Goal: Task Accomplishment & Management: Use online tool/utility

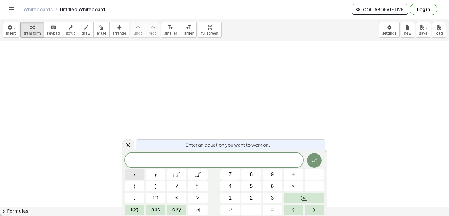
click at [138, 173] on button "x" at bounding box center [135, 174] width 20 height 10
click at [251, 199] on span "2" at bounding box center [250, 198] width 3 height 8
click at [305, 197] on icon "Backspace" at bounding box center [303, 197] width 7 height 7
click at [185, 174] on button "⬚ 2" at bounding box center [177, 174] width 20 height 10
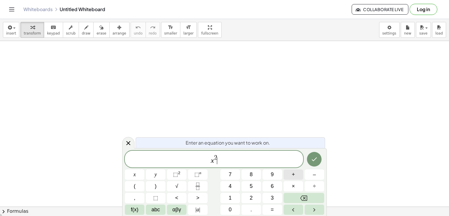
click at [297, 176] on button "+" at bounding box center [293, 174] width 20 height 10
click at [231, 195] on span "1" at bounding box center [229, 198] width 3 height 8
click at [202, 188] on button "Fraction" at bounding box center [198, 186] width 20 height 10
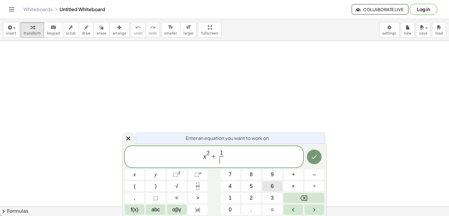
click at [271, 184] on span "6" at bounding box center [271, 186] width 3 height 8
click at [310, 175] on button "–" at bounding box center [314, 174] width 20 height 10
click at [249, 199] on button "2" at bounding box center [251, 197] width 20 height 10
click at [310, 201] on button "Backspace" at bounding box center [303, 197] width 41 height 10
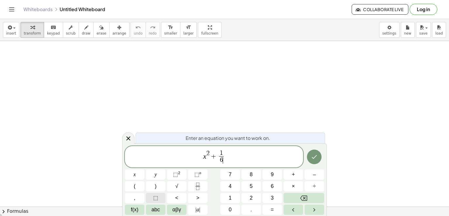
click at [158, 197] on button "⬚" at bounding box center [156, 197] width 20 height 10
click at [307, 197] on button "Backspace" at bounding box center [303, 197] width 41 height 10
click at [197, 185] on icon "Fraction" at bounding box center [197, 185] width 7 height 7
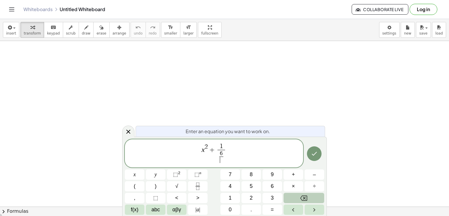
click at [301, 197] on icon "Backspace" at bounding box center [303, 197] width 7 height 5
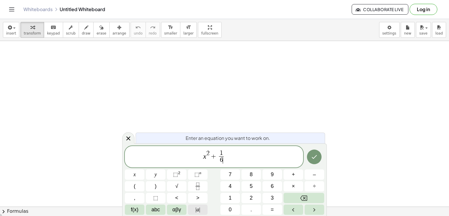
click at [201, 208] on button "| a |" at bounding box center [198, 209] width 20 height 10
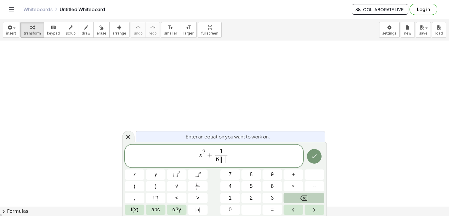
click at [305, 196] on icon "Backspace" at bounding box center [303, 197] width 7 height 7
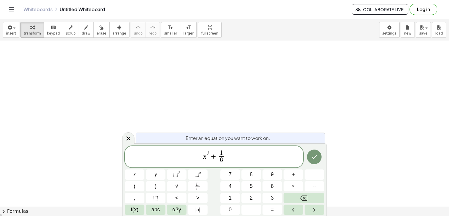
click at [229, 152] on span "x 2 + 1 6 ​ ​" at bounding box center [214, 156] width 178 height 15
click at [318, 176] on button "–" at bounding box center [314, 174] width 20 height 10
click at [254, 196] on button "2" at bounding box center [251, 197] width 20 height 10
click at [272, 211] on span "=" at bounding box center [271, 209] width 3 height 8
click at [237, 206] on button "0" at bounding box center [230, 209] width 20 height 10
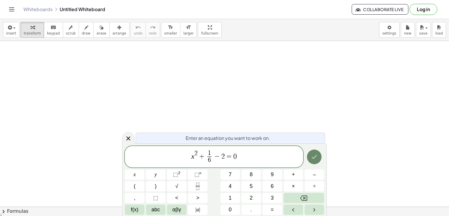
click at [319, 157] on button "Done" at bounding box center [314, 156] width 15 height 15
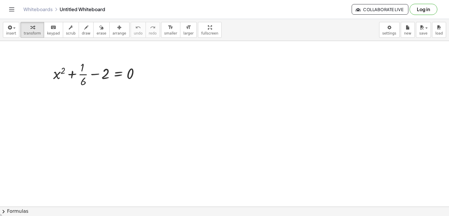
drag, startPoint x: 119, startPoint y: 92, endPoint x: 166, endPoint y: 103, distance: 48.3
click at [8, 31] on span "insert" at bounding box center [11, 33] width 10 height 4
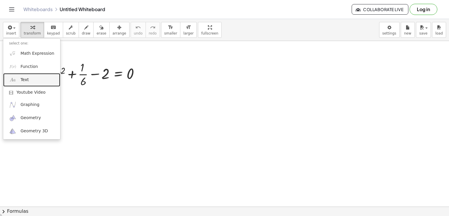
click at [28, 85] on link "Text" at bounding box center [31, 79] width 57 height 13
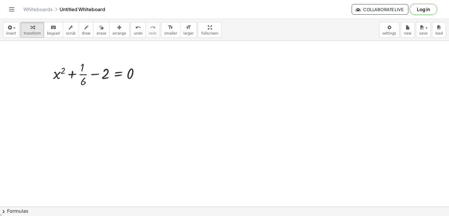
drag, startPoint x: 233, startPoint y: 58, endPoint x: 276, endPoint y: 88, distance: 51.5
click at [53, 31] on span "keypad" at bounding box center [53, 33] width 13 height 4
click at [47, 31] on span "keypad" at bounding box center [53, 33] width 13 height 4
click at [30, 29] on icon "button" at bounding box center [32, 27] width 4 height 7
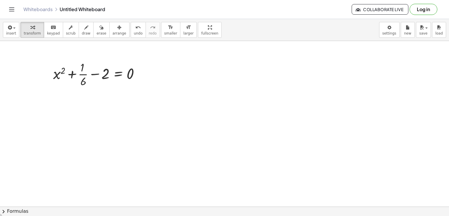
click at [18, 214] on button "chevron_right Formulas" at bounding box center [224, 210] width 449 height 9
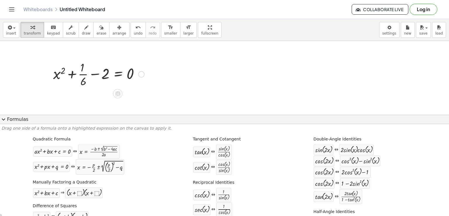
click at [98, 89] on div "+ x 2 + · 1 · 6 − 2 = 0" at bounding box center [96, 74] width 104 height 32
click at [20, 120] on button "expand_more Formulas" at bounding box center [224, 119] width 449 height 9
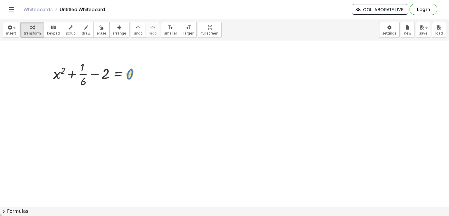
click at [141, 86] on div at bounding box center [98, 73] width 97 height 29
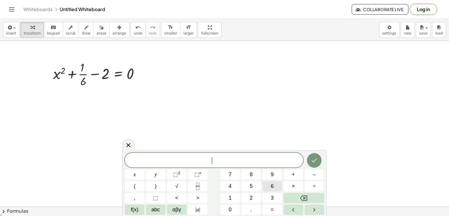
click at [276, 188] on button "6" at bounding box center [272, 186] width 20 height 10
click at [136, 175] on button "x" at bounding box center [135, 174] width 20 height 10
click at [178, 175] on span "⬚ 2" at bounding box center [176, 174] width 7 height 8
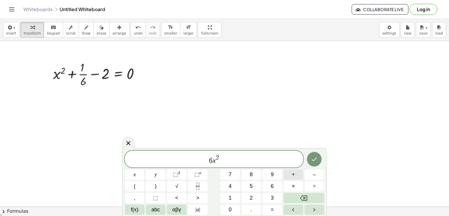
click at [295, 177] on button "+" at bounding box center [293, 174] width 20 height 10
click at [231, 197] on span "1" at bounding box center [229, 198] width 3 height 8
click at [306, 195] on icon "Backspace" at bounding box center [303, 197] width 7 height 5
click at [250, 196] on span "2" at bounding box center [250, 198] width 3 height 8
click at [317, 173] on button "–" at bounding box center [314, 174] width 20 height 10
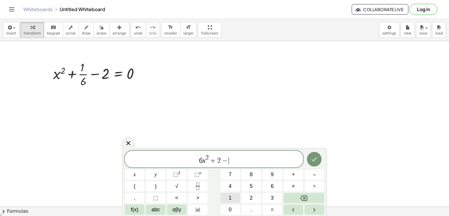
click at [234, 199] on button "1" at bounding box center [230, 197] width 20 height 10
click at [248, 198] on button "2" at bounding box center [251, 197] width 20 height 10
click at [199, 188] on icon "Fraction" at bounding box center [197, 185] width 7 height 7
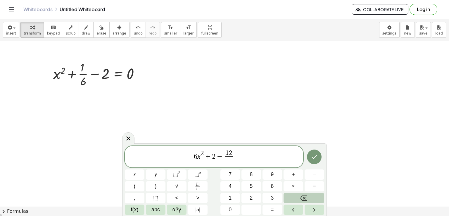
click at [305, 198] on icon "Backspace" at bounding box center [303, 197] width 7 height 7
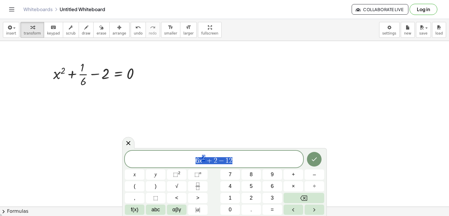
drag, startPoint x: 187, startPoint y: 161, endPoint x: 245, endPoint y: 160, distance: 58.4
click at [245, 160] on span "6 x 2 + 2 − 1 2" at bounding box center [214, 159] width 178 height 11
click at [204, 183] on button "Fraction" at bounding box center [198, 186] width 20 height 10
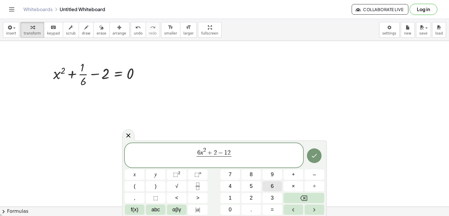
click at [271, 185] on span "6" at bounding box center [271, 186] width 3 height 8
click at [243, 154] on span "6 x 2 + 2 − 1 2 6 ​ ​" at bounding box center [214, 155] width 178 height 18
click at [270, 207] on span "=" at bounding box center [271, 209] width 3 height 8
click at [231, 207] on span "0" at bounding box center [229, 209] width 3 height 8
click at [318, 152] on button "Done" at bounding box center [314, 155] width 15 height 15
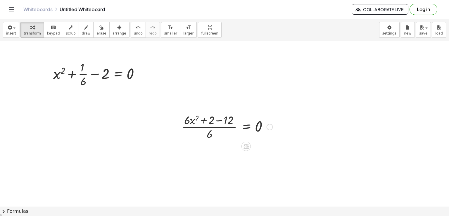
drag, startPoint x: 245, startPoint y: 129, endPoint x: 213, endPoint y: 129, distance: 32.7
click at [213, 129] on div at bounding box center [227, 126] width 97 height 29
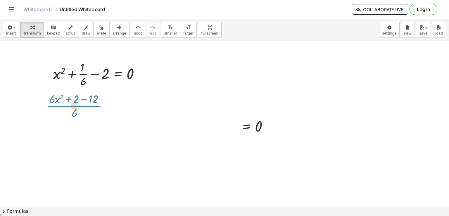
drag, startPoint x: 214, startPoint y: 128, endPoint x: 79, endPoint y: 107, distance: 136.6
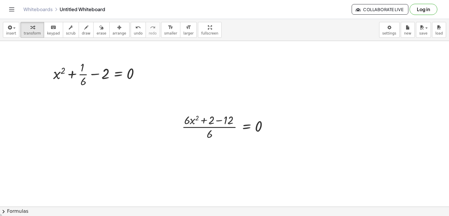
drag, startPoint x: 247, startPoint y: 147, endPoint x: 176, endPoint y: 132, distance: 71.9
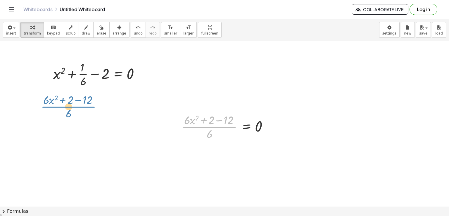
drag, startPoint x: 205, startPoint y: 125, endPoint x: 63, endPoint y: 104, distance: 143.5
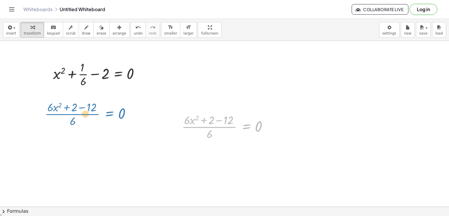
drag, startPoint x: 251, startPoint y: 127, endPoint x: 115, endPoint y: 114, distance: 137.3
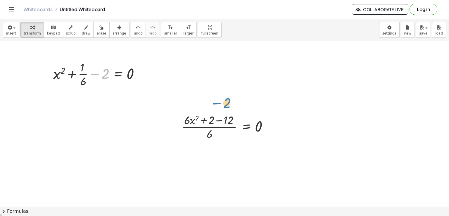
drag, startPoint x: 98, startPoint y: 69, endPoint x: 222, endPoint y: 98, distance: 126.8
click at [209, 115] on div at bounding box center [227, 126] width 97 height 29
click at [211, 122] on div at bounding box center [227, 126] width 97 height 29
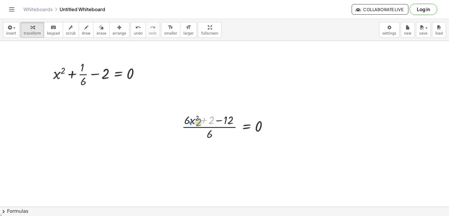
drag, startPoint x: 211, startPoint y: 122, endPoint x: 205, endPoint y: 124, distance: 6.4
click at [205, 124] on div at bounding box center [227, 126] width 97 height 29
drag, startPoint x: 268, startPoint y: 127, endPoint x: 81, endPoint y: 102, distance: 188.3
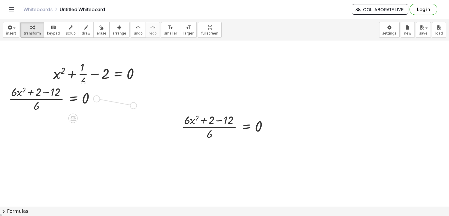
drag, startPoint x: 98, startPoint y: 98, endPoint x: 137, endPoint y: 106, distance: 40.2
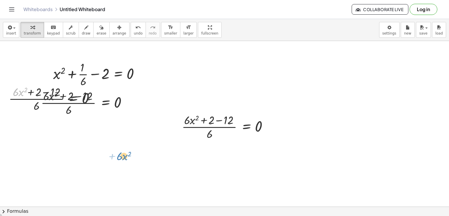
drag, startPoint x: 25, startPoint y: 93, endPoint x: 128, endPoint y: 157, distance: 121.6
drag, startPoint x: 38, startPoint y: 106, endPoint x: 27, endPoint y: 97, distance: 14.3
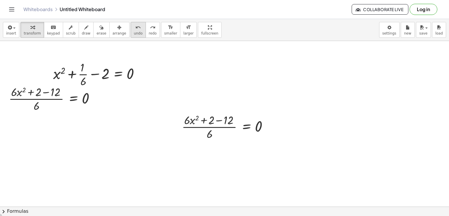
click at [131, 30] on button "undo undo" at bounding box center [138, 30] width 15 height 16
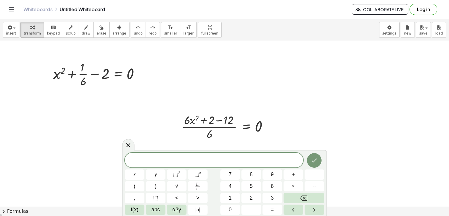
drag, startPoint x: 342, startPoint y: 172, endPoint x: 344, endPoint y: 169, distance: 3.1
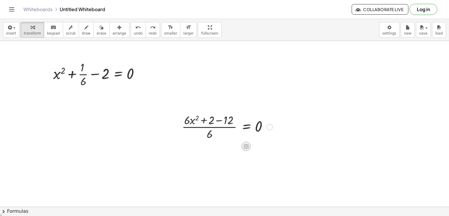
click at [248, 146] on icon at bounding box center [245, 146] width 5 height 5
click at [230, 146] on div "−" at bounding box center [234, 145] width 9 height 9
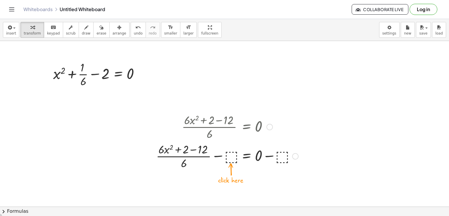
click at [230, 155] on div at bounding box center [227, 155] width 148 height 29
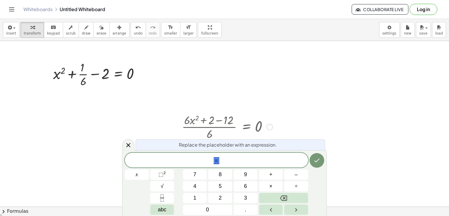
click at [300, 110] on div "· ( + · 6 · x 2 + 2 − 12 ) · 6 = 0 · ( + · 6 · x 2 + 2 − 12 ) · 6 = 0 + − ⬚ + −…" at bounding box center [224, 140] width 155 height 61
click at [125, 146] on icon at bounding box center [128, 144] width 7 height 7
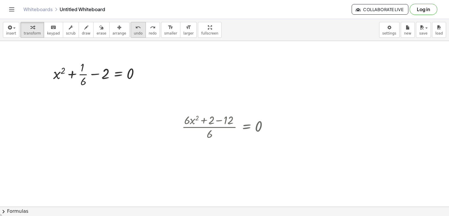
click at [134, 34] on span "undo" at bounding box center [138, 33] width 9 height 4
click at [244, 147] on icon at bounding box center [245, 146] width 5 height 5
click at [269, 149] on div at bounding box center [269, 145] width 9 height 9
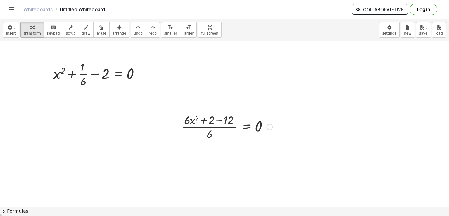
click at [268, 126] on div at bounding box center [269, 127] width 6 height 6
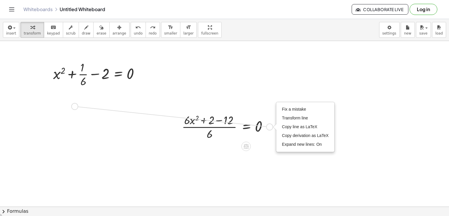
drag, startPoint x: 268, startPoint y: 126, endPoint x: 72, endPoint y: 105, distance: 197.2
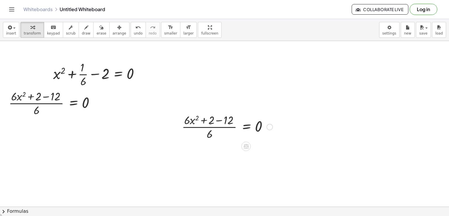
click at [269, 126] on div "Fix a mistake Transform line Copy line as LaTeX Copy derivation as LaTeX Expand…" at bounding box center [269, 127] width 6 height 6
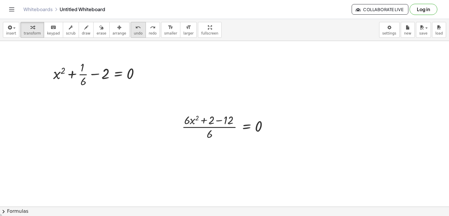
click at [134, 32] on span "undo" at bounding box center [138, 33] width 9 height 4
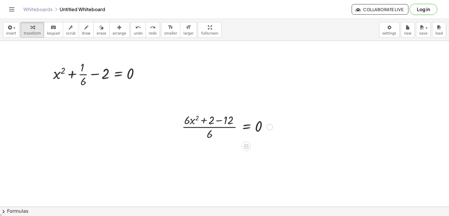
drag, startPoint x: 277, startPoint y: 130, endPoint x: 214, endPoint y: 110, distance: 65.6
click at [215, 116] on div "· ( + · 6 · x 2 + 2 − 12 ) · 6 = 0 Transform line Copy line as LaTeX Copy deriv…" at bounding box center [225, 126] width 104 height 32
click at [201, 53] on div "insert select one: Math Expression Function Text Youtube Video Graphing Geometr…" at bounding box center [224, 117] width 449 height 197
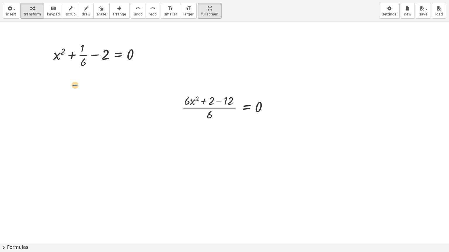
drag, startPoint x: 218, startPoint y: 105, endPoint x: 74, endPoint y: 91, distance: 144.4
click at [74, 91] on div "+ x 2 + · 1 · 6 − 2 = 0 - + − · ( + · 6 · x 2 + 2 − 12 ) · 6 = 0 Transform line…" at bounding box center [224, 243] width 449 height 442
drag, startPoint x: 213, startPoint y: 115, endPoint x: 196, endPoint y: 109, distance: 18.5
click at [194, 109] on div at bounding box center [227, 107] width 97 height 29
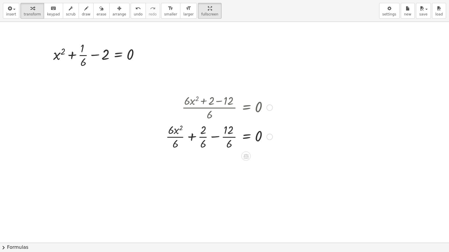
drag, startPoint x: 167, startPoint y: 121, endPoint x: 220, endPoint y: 145, distance: 57.7
click at [246, 108] on div "· ( + · 6 · x 2 + 2 − 12 ) · 6 = 0 + · 6 · x 2 + 2 − 12 = 0 · 6 · · 6 · · 6 Tra…" at bounding box center [246, 108] width 0 height 0
click at [131, 18] on button "undo undo" at bounding box center [138, 11] width 15 height 16
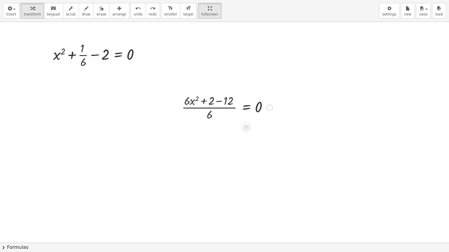
click at [231, 104] on div at bounding box center [227, 107] width 97 height 29
click at [230, 104] on div at bounding box center [227, 107] width 97 height 29
click at [131, 17] on button "undo undo" at bounding box center [138, 11] width 15 height 16
click at [69, 8] on icon "button" at bounding box center [71, 8] width 4 height 7
click at [79, 8] on button "draw" at bounding box center [86, 11] width 15 height 16
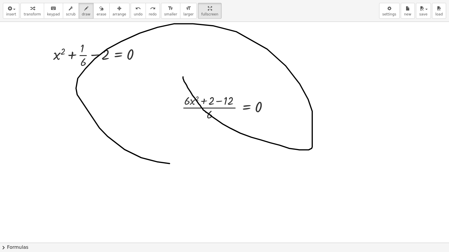
drag, startPoint x: 183, startPoint y: 77, endPoint x: 186, endPoint y: 124, distance: 46.8
click at [192, 141] on div at bounding box center [224, 243] width 449 height 442
drag, startPoint x: 59, startPoint y: 82, endPoint x: 60, endPoint y: 96, distance: 13.5
click at [59, 97] on div at bounding box center [224, 243] width 449 height 442
drag, startPoint x: 63, startPoint y: 96, endPoint x: 71, endPoint y: 96, distance: 8.2
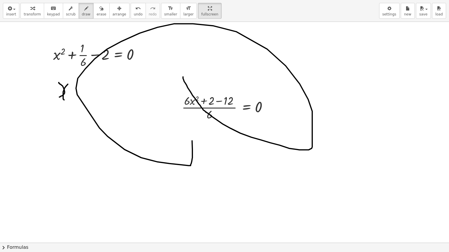
click at [70, 97] on div at bounding box center [224, 243] width 449 height 442
click at [134, 14] on span "undo" at bounding box center [138, 14] width 9 height 4
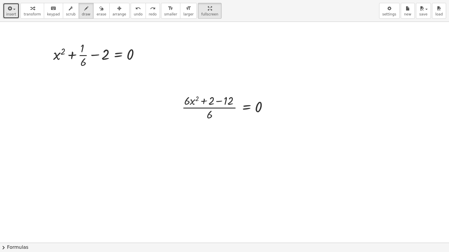
click at [13, 13] on span "insert" at bounding box center [11, 14] width 10 height 4
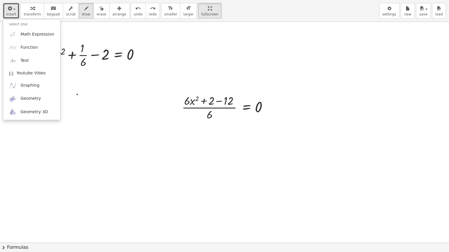
click at [77, 94] on div at bounding box center [224, 243] width 449 height 442
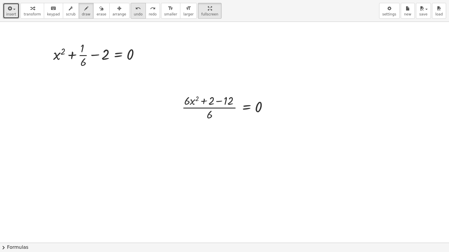
click at [135, 11] on icon "undo" at bounding box center [138, 8] width 6 height 7
click at [275, 151] on div at bounding box center [224, 243] width 449 height 442
click at [298, 167] on div at bounding box center [224, 243] width 449 height 442
drag, startPoint x: 298, startPoint y: 167, endPoint x: 173, endPoint y: 29, distance: 186.1
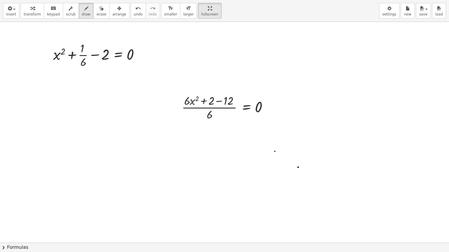
click at [178, 32] on div at bounding box center [224, 243] width 449 height 442
click at [134, 13] on span "undo" at bounding box center [138, 14] width 9 height 4
click at [134, 12] on span "undo" at bounding box center [138, 14] width 9 height 4
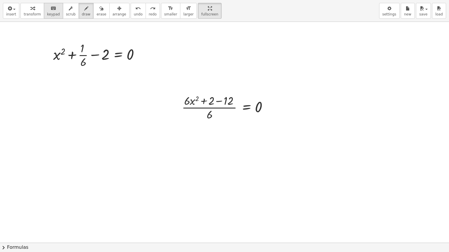
click at [51, 8] on icon "keyboard" at bounding box center [54, 8] width 6 height 7
click at [320, 125] on div at bounding box center [224, 243] width 449 height 442
click at [318, 158] on div at bounding box center [224, 243] width 449 height 442
click at [317, 158] on div at bounding box center [224, 243] width 449 height 442
click at [268, 181] on div at bounding box center [224, 243] width 449 height 442
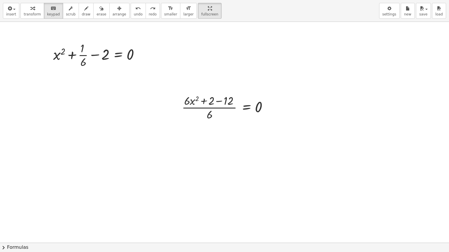
click at [267, 180] on div at bounding box center [224, 243] width 449 height 442
click at [21, 16] on button "transform" at bounding box center [32, 11] width 24 height 16
click at [96, 172] on div at bounding box center [224, 243] width 449 height 442
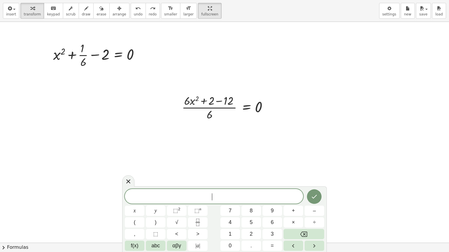
click at [96, 170] on div at bounding box center [224, 243] width 449 height 442
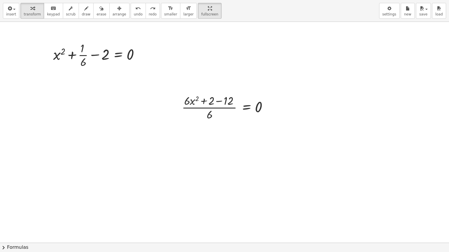
click at [96, 168] on div at bounding box center [224, 243] width 449 height 442
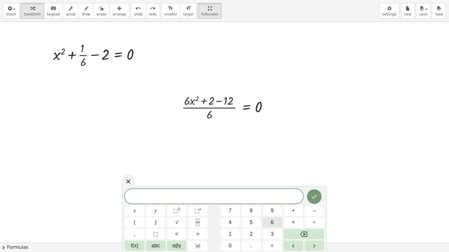
click at [275, 215] on button "6" at bounding box center [272, 223] width 20 height 10
click at [141, 213] on button "x" at bounding box center [135, 211] width 20 height 10
click at [181, 207] on button "⬚ 2" at bounding box center [177, 211] width 20 height 10
click at [319, 197] on button "Done" at bounding box center [314, 195] width 15 height 15
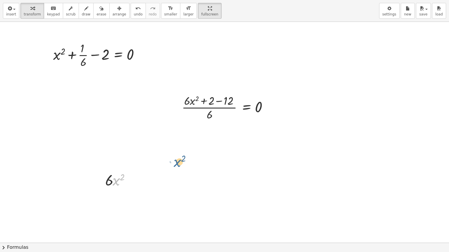
drag, startPoint x: 119, startPoint y: 177, endPoint x: 181, endPoint y: 158, distance: 64.5
drag, startPoint x: 108, startPoint y: 179, endPoint x: 120, endPoint y: 180, distance: 12.3
click at [120, 180] on div at bounding box center [119, 180] width 35 height 20
drag, startPoint x: 133, startPoint y: 179, endPoint x: 96, endPoint y: 175, distance: 37.3
click at [96, 175] on div "+ x 2 + · 1 · 6 − 2 = 0 - + · ( + · 6 · x 2 + 2 − 12 ) · 6 = 0 · 6 · x 2 · 6 · …" at bounding box center [224, 243] width 449 height 442
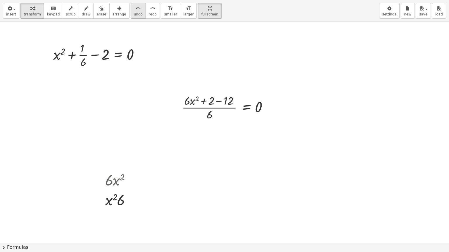
click at [134, 12] on span "undo" at bounding box center [138, 14] width 9 height 4
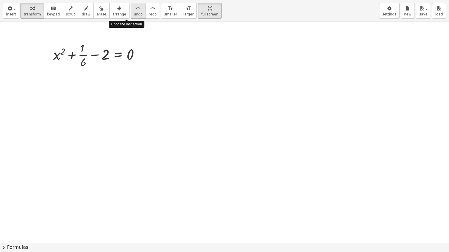
click at [134, 12] on span "undo" at bounding box center [138, 14] width 9 height 4
drag, startPoint x: 164, startPoint y: 73, endPoint x: 76, endPoint y: 57, distance: 89.9
click at [77, 58] on div "+ x 2 + · 1 · 6 − 2 = 0" at bounding box center [224, 243] width 449 height 442
click at [8, 8] on icon "button" at bounding box center [9, 8] width 5 height 7
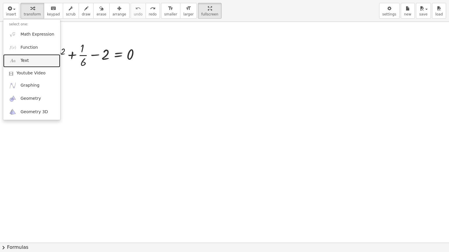
click at [40, 63] on link "Text" at bounding box center [31, 60] width 57 height 13
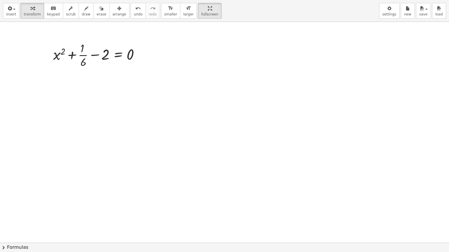
drag, startPoint x: 196, startPoint y: 6, endPoint x: 196, endPoint y: -20, distance: 25.4
click at [196, 0] on html "Graspable Math Activities Get Started Activity Bank Assigned Work Classes White…" at bounding box center [224, 126] width 449 height 252
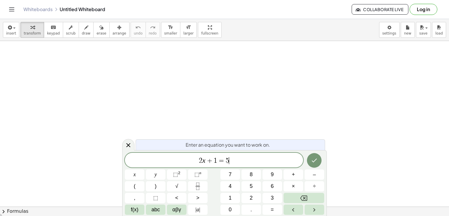
click at [240, 159] on span "2 x + 1 = 5 ​" at bounding box center [214, 160] width 178 height 8
drag, startPoint x: 240, startPoint y: 158, endPoint x: 193, endPoint y: 153, distance: 47.3
click at [193, 153] on div "****** 2 x + 1 = 5" at bounding box center [214, 159] width 178 height 15
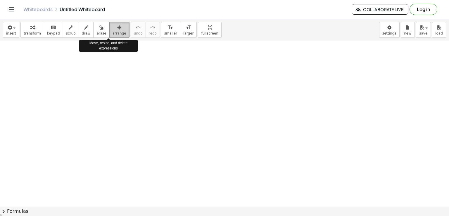
click at [112, 35] on span "arrange" at bounding box center [119, 33] width 14 height 4
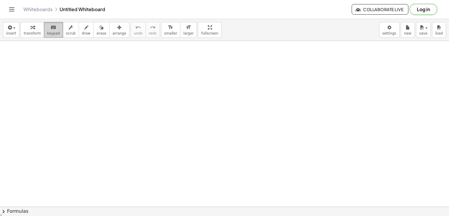
click at [44, 34] on button "keyboard keypad" at bounding box center [53, 30] width 19 height 16
drag, startPoint x: 193, startPoint y: 24, endPoint x: 193, endPoint y: 49, distance: 25.4
click at [193, 49] on div "insert select one: Math Expression Function Text Youtube Video Graphing Geometr…" at bounding box center [224, 117] width 449 height 197
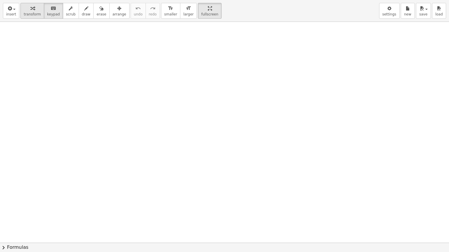
click at [39, 15] on button "transform" at bounding box center [32, 11] width 24 height 16
click at [81, 89] on div at bounding box center [224, 243] width 449 height 442
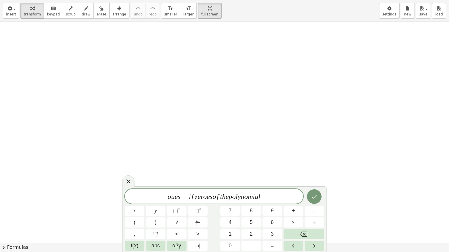
click at [220, 196] on span "o u e s − i f z e r o e s o f t h e p o l y n o m i a l ​" at bounding box center [214, 197] width 178 height 8
click at [160, 215] on button "abc" at bounding box center [156, 246] width 20 height 10
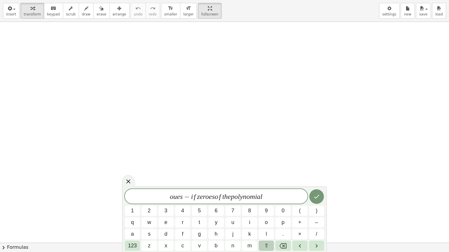
click at [263, 215] on button "⇧" at bounding box center [266, 246] width 15 height 10
click at [267, 215] on span "⇧" at bounding box center [266, 246] width 4 height 8
click at [134, 215] on span "123" at bounding box center [132, 246] width 9 height 8
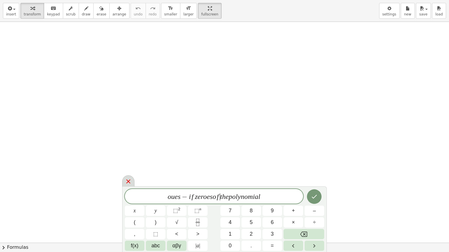
click at [132, 182] on div at bounding box center [128, 181] width 12 height 11
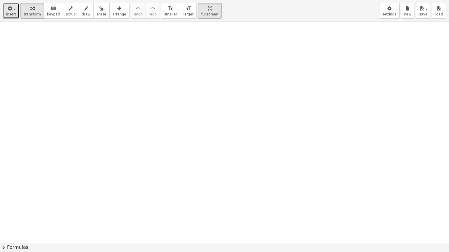
click at [12, 13] on span "insert" at bounding box center [11, 14] width 10 height 4
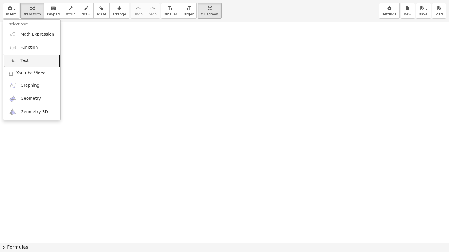
click at [19, 65] on link "Text" at bounding box center [31, 60] width 57 height 13
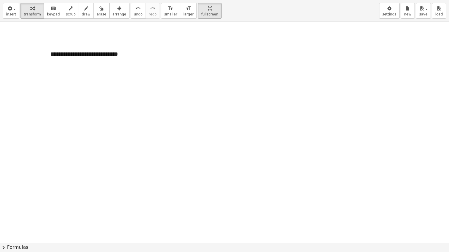
drag, startPoint x: 47, startPoint y: 67, endPoint x: 50, endPoint y: 63, distance: 5.5
click at [47, 67] on div at bounding box center [224, 243] width 449 height 442
click at [151, 86] on div at bounding box center [224, 243] width 449 height 442
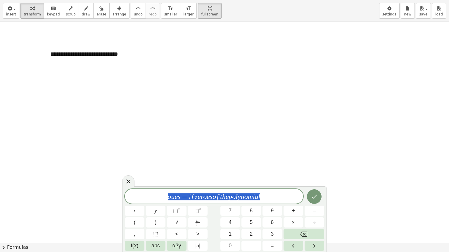
drag, startPoint x: 263, startPoint y: 196, endPoint x: 137, endPoint y: 189, distance: 126.1
click at [137, 189] on div "**********" at bounding box center [214, 196] width 178 height 15
click at [141, 215] on button "(" at bounding box center [135, 223] width 20 height 10
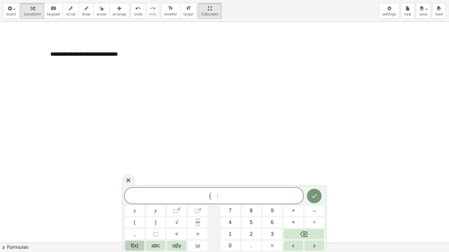
click at [139, 215] on button "f(x)" at bounding box center [135, 246] width 20 height 10
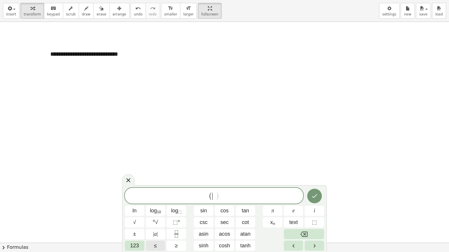
click at [139, 215] on button "123" at bounding box center [135, 246] width 20 height 10
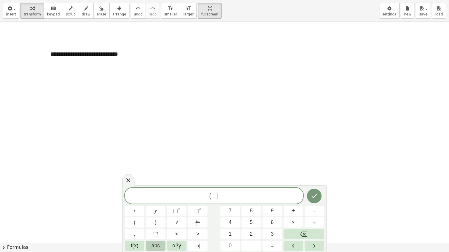
click at [151, 215] on span "abc" at bounding box center [155, 246] width 8 height 8
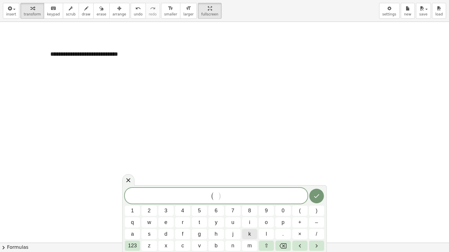
click at [248, 215] on button "k" at bounding box center [249, 234] width 15 height 10
click at [133, 215] on span "123" at bounding box center [132, 246] width 9 height 8
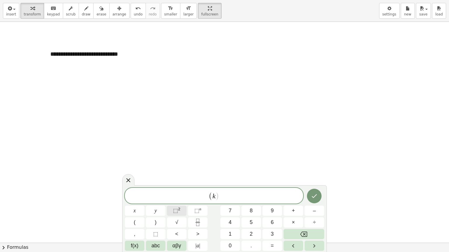
click at [181, 211] on button "⬚ 2" at bounding box center [177, 211] width 20 height 10
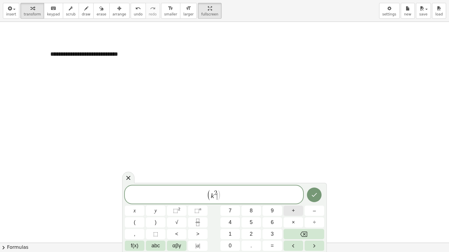
click at [295, 213] on button "+" at bounding box center [293, 211] width 20 height 10
click at [235, 215] on button "4" at bounding box center [230, 223] width 20 height 10
click at [152, 215] on button ")" at bounding box center [156, 223] width 20 height 10
click at [138, 212] on button "x" at bounding box center [135, 211] width 20 height 10
click at [180, 214] on button "⬚ 2" at bounding box center [177, 211] width 20 height 10
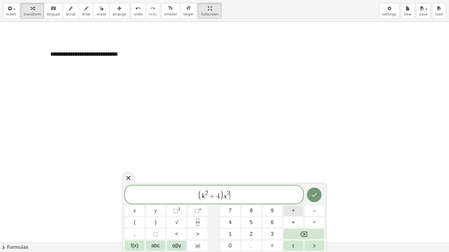
click at [292, 211] on span "+" at bounding box center [293, 211] width 3 height 8
click at [230, 215] on button "7" at bounding box center [230, 211] width 20 height 10
click at [140, 211] on button "x" at bounding box center [135, 211] width 20 height 10
click at [294, 214] on button "+" at bounding box center [293, 211] width 20 height 10
click at [229, 215] on span "4" at bounding box center [229, 223] width 3 height 8
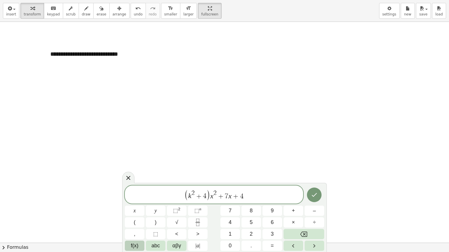
click at [138, 215] on span "f(x)" at bounding box center [135, 246] width 8 height 8
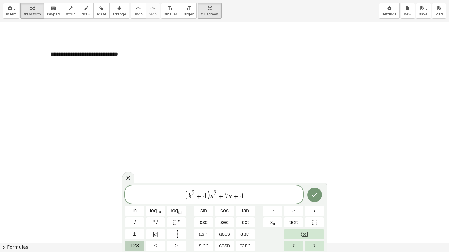
click at [134, 215] on span "123" at bounding box center [134, 246] width 9 height 8
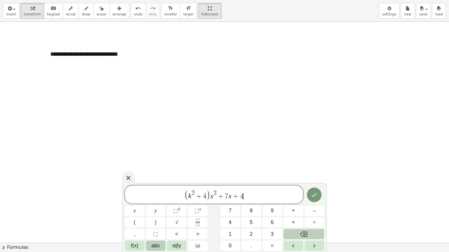
click at [155, 215] on span "abc" at bounding box center [155, 246] width 8 height 8
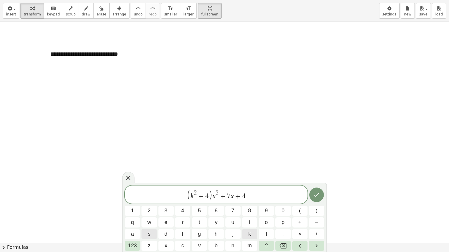
click at [249, 215] on span "k" at bounding box center [249, 234] width 3 height 8
click at [131, 215] on span "123" at bounding box center [132, 246] width 9 height 8
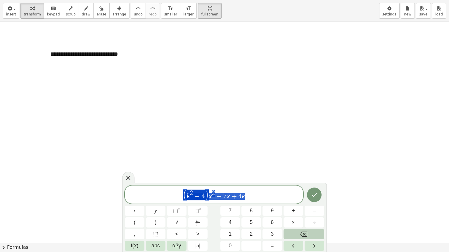
drag, startPoint x: 258, startPoint y: 196, endPoint x: 169, endPoint y: 200, distance: 89.2
click at [162, 202] on div "**********" at bounding box center [214, 195] width 178 height 18
drag, startPoint x: 210, startPoint y: 192, endPoint x: 208, endPoint y: 194, distance: 3.1
drag, startPoint x: 208, startPoint y: 194, endPoint x: 250, endPoint y: 192, distance: 41.5
click at [250, 192] on span "( k 2 + 4 ) x 2 + 7 x + 4 k" at bounding box center [214, 195] width 178 height 12
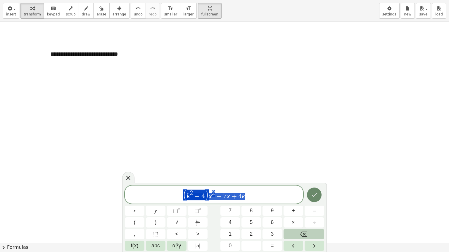
click at [311, 194] on icon "Done" at bounding box center [314, 195] width 7 height 7
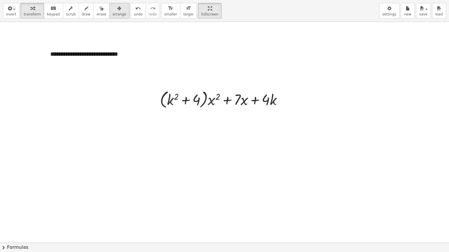
click at [116, 15] on button "arrange" at bounding box center [119, 11] width 20 height 16
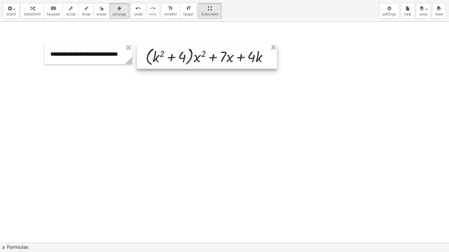
drag, startPoint x: 204, startPoint y: 98, endPoint x: 190, endPoint y: 55, distance: 45.0
click at [190, 55] on div at bounding box center [207, 56] width 140 height 25
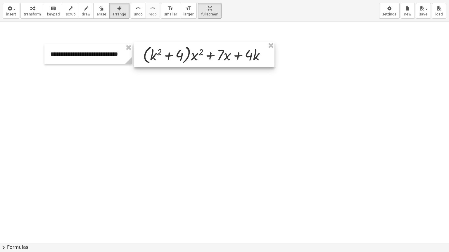
click at [274, 67] on div at bounding box center [204, 54] width 140 height 25
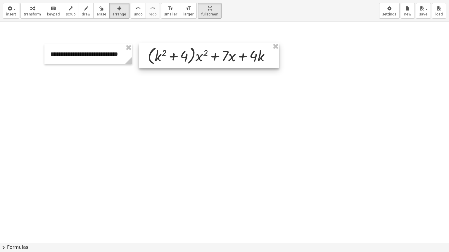
click at [254, 63] on div at bounding box center [209, 55] width 140 height 25
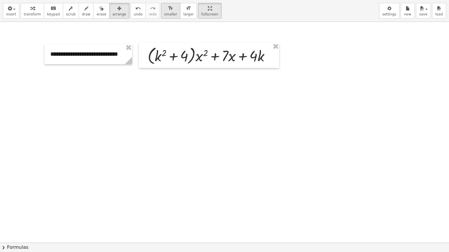
click at [164, 13] on span "smaller" at bounding box center [170, 14] width 13 height 4
click at [164, 14] on span "smaller" at bounding box center [170, 14] width 13 height 4
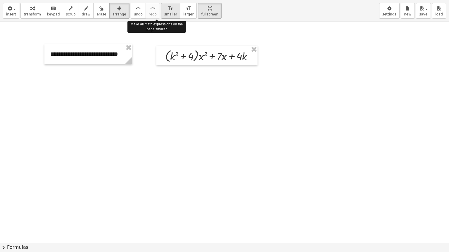
click at [164, 14] on span "smaller" at bounding box center [170, 14] width 13 height 4
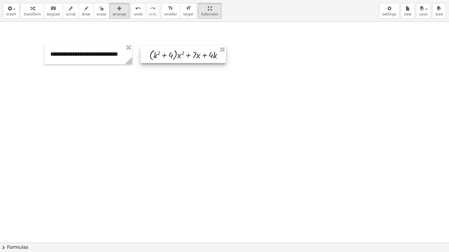
drag, startPoint x: 205, startPoint y: 59, endPoint x: 181, endPoint y: 58, distance: 24.6
click at [181, 58] on div at bounding box center [183, 54] width 85 height 17
click at [164, 14] on span "smaller" at bounding box center [170, 14] width 13 height 4
drag, startPoint x: 180, startPoint y: 58, endPoint x: 155, endPoint y: 56, distance: 25.2
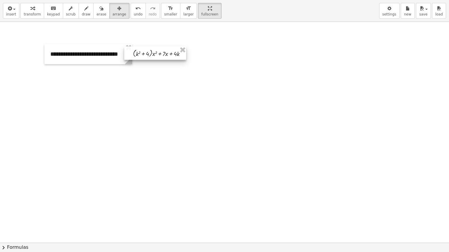
click at [155, 56] on div at bounding box center [155, 52] width 62 height 13
click at [32, 14] on span "transform" at bounding box center [32, 14] width 17 height 4
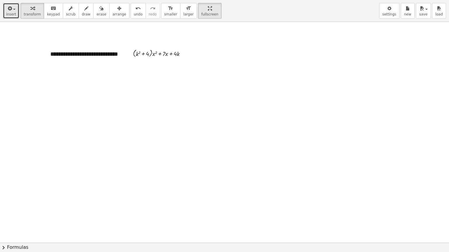
click at [5, 18] on button "insert" at bounding box center [11, 11] width 16 height 16
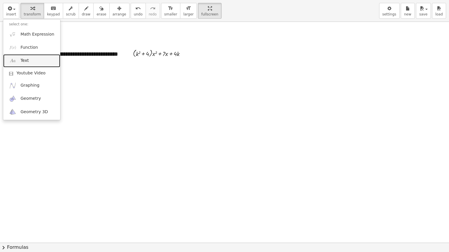
click at [20, 60] on link "Text" at bounding box center [31, 60] width 57 height 13
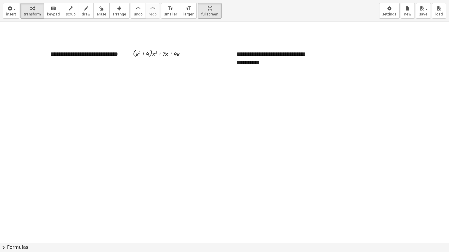
click at [237, 77] on div at bounding box center [224, 243] width 449 height 442
click at [240, 60] on div "**********" at bounding box center [274, 58] width 88 height 28
click at [164, 12] on span "smaller" at bounding box center [170, 14] width 13 height 4
click at [131, 12] on button "undo undo" at bounding box center [138, 11] width 15 height 16
click at [149, 53] on div at bounding box center [161, 52] width 56 height 9
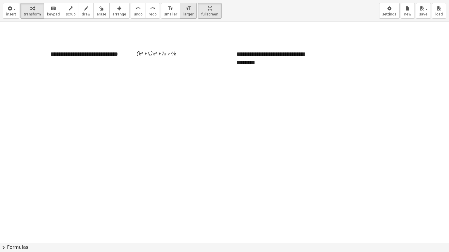
click at [185, 8] on icon "format_size" at bounding box center [188, 8] width 6 height 7
drag, startPoint x: 316, startPoint y: 71, endPoint x: 314, endPoint y: 69, distance: 3.3
click at [314, 69] on div "**********" at bounding box center [274, 58] width 88 height 28
click at [302, 43] on span "-" at bounding box center [301, 43] width 1 height 5
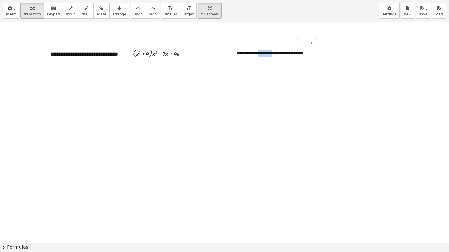
drag, startPoint x: 274, startPoint y: 55, endPoint x: 268, endPoint y: 54, distance: 6.5
click at [261, 55] on div "**********" at bounding box center [274, 56] width 88 height 25
drag, startPoint x: 280, startPoint y: 81, endPoint x: 263, endPoint y: 68, distance: 21.3
click at [280, 81] on div at bounding box center [224, 243] width 449 height 442
click at [112, 11] on div "button" at bounding box center [119, 8] width 14 height 7
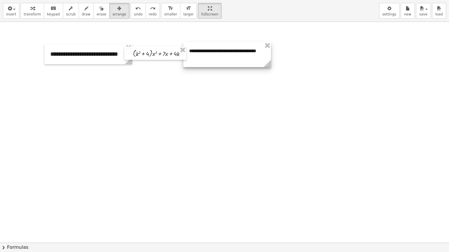
drag, startPoint x: 270, startPoint y: 64, endPoint x: 223, endPoint y: 62, distance: 47.4
click at [223, 62] on div at bounding box center [227, 54] width 88 height 25
click at [209, 63] on div at bounding box center [227, 54] width 88 height 25
click at [209, 82] on div at bounding box center [224, 243] width 449 height 442
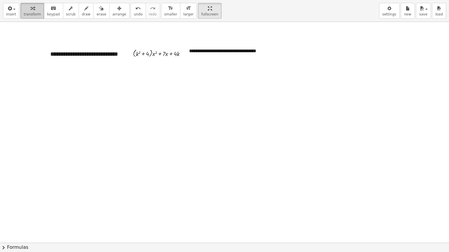
click at [25, 15] on span "transform" at bounding box center [32, 14] width 17 height 4
click at [208, 62] on div "**********" at bounding box center [227, 54] width 88 height 25
click at [116, 13] on button "arrange" at bounding box center [119, 11] width 20 height 16
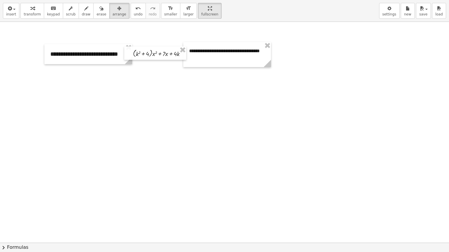
drag, startPoint x: 271, startPoint y: 56, endPoint x: 277, endPoint y: 56, distance: 5.8
click at [277, 56] on div at bounding box center [224, 243] width 449 height 442
click at [269, 55] on div at bounding box center [228, 54] width 88 height 25
drag, startPoint x: 202, startPoint y: 89, endPoint x: 203, endPoint y: 85, distance: 4.2
click at [202, 88] on div at bounding box center [224, 243] width 449 height 442
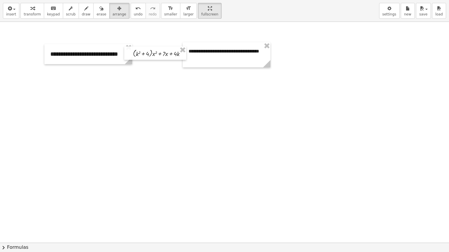
click at [126, 79] on div at bounding box center [224, 243] width 449 height 442
click at [37, 14] on span "transform" at bounding box center [32, 14] width 17 height 4
click at [198, 61] on div "**********" at bounding box center [227, 54] width 88 height 25
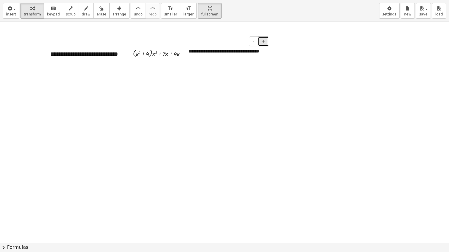
click at [263, 43] on span "+" at bounding box center [263, 41] width 4 height 5
drag, startPoint x: 37, startPoint y: 42, endPoint x: 79, endPoint y: 62, distance: 46.5
click at [81, 62] on div "**********" at bounding box center [224, 243] width 449 height 442
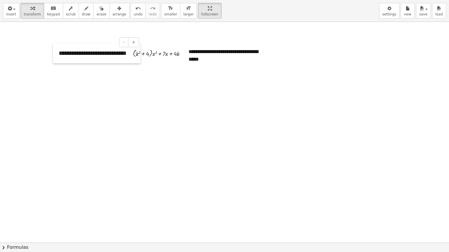
drag, startPoint x: 47, startPoint y: 54, endPoint x: 56, endPoint y: 53, distance: 8.5
click at [56, 53] on div at bounding box center [56, 53] width 6 height 20
click at [48, 13] on span "keypad" at bounding box center [53, 14] width 13 height 4
drag, startPoint x: 50, startPoint y: 53, endPoint x: 123, endPoint y: 53, distance: 72.4
click at [123, 53] on div "**********" at bounding box center [224, 243] width 449 height 442
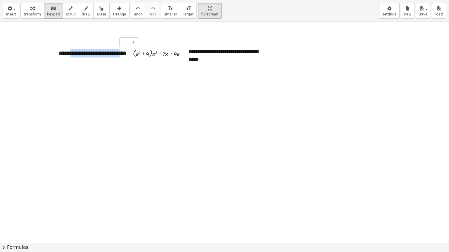
drag, startPoint x: 123, startPoint y: 53, endPoint x: 53, endPoint y: 54, distance: 69.8
click at [66, 55] on div "**********" at bounding box center [97, 53] width 88 height 20
click at [46, 56] on div at bounding box center [224, 243] width 449 height 442
click at [57, 54] on div at bounding box center [56, 54] width 6 height 20
click at [51, 11] on icon "keyboard" at bounding box center [54, 8] width 6 height 7
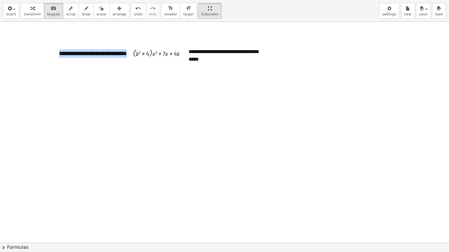
drag, startPoint x: 59, startPoint y: 53, endPoint x: 287, endPoint y: 67, distance: 227.7
click at [287, 67] on div "**********" at bounding box center [224, 243] width 449 height 442
click at [179, 100] on div at bounding box center [224, 243] width 449 height 442
click at [193, 0] on html "**********" at bounding box center [224, 126] width 449 height 252
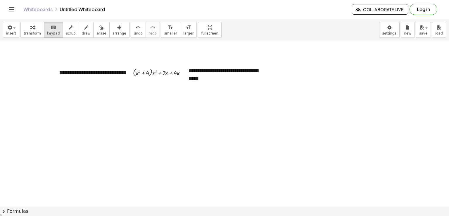
click at [51, 28] on icon "keyboard" at bounding box center [54, 27] width 6 height 7
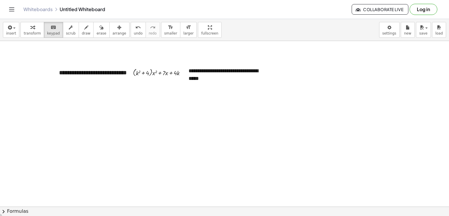
drag, startPoint x: 221, startPoint y: 165, endPoint x: 229, endPoint y: 159, distance: 9.9
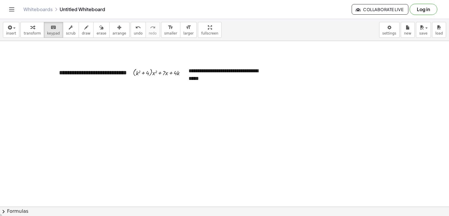
scroll to position [58, 0]
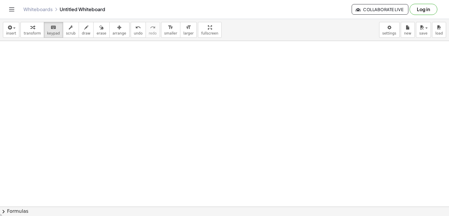
click at [266, 93] on div at bounding box center [224, 166] width 449 height 369
click at [294, 190] on div at bounding box center [224, 166] width 449 height 369
click at [293, 189] on div at bounding box center [224, 166] width 449 height 369
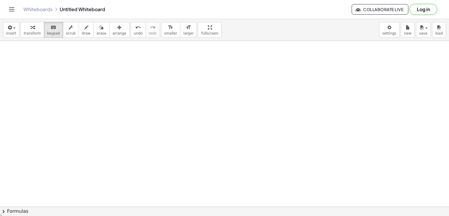
scroll to position [0, 0]
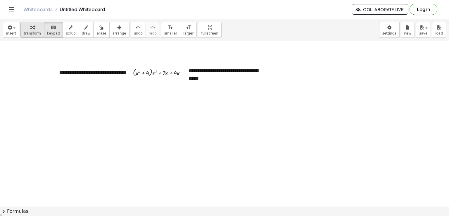
click at [33, 31] on span "transform" at bounding box center [32, 33] width 17 height 4
click at [148, 179] on div at bounding box center [224, 206] width 449 height 331
click at [215, 178] on div at bounding box center [224, 206] width 449 height 331
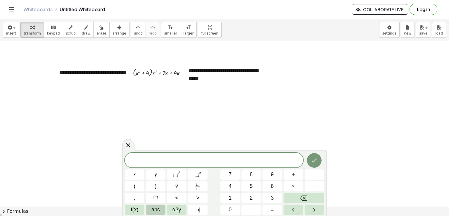
click at [159, 207] on span "abc" at bounding box center [155, 209] width 8 height 8
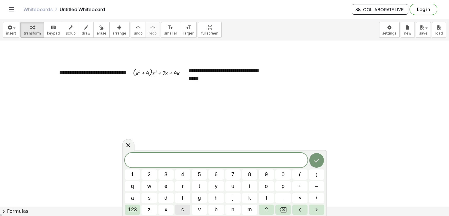
click at [181, 211] on button "c" at bounding box center [182, 209] width 15 height 10
click at [131, 212] on span "123" at bounding box center [132, 209] width 9 height 8
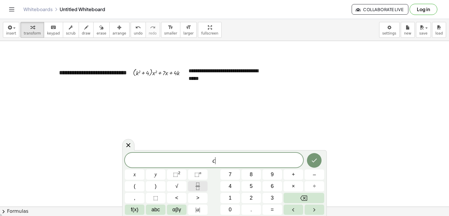
click at [196, 188] on icon "Fraction" at bounding box center [197, 185] width 7 height 7
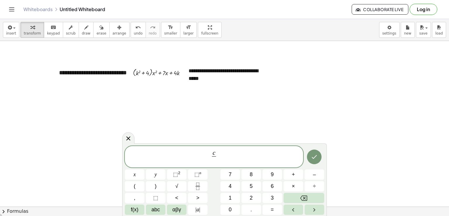
click at [166, 212] on div "c ​ ​ x y ⬚ 2 ⬚ n 7 8 9 + – ( ) √ 4 5 6 × ÷ , ⬚ < > 1 2 3 f(x) abc αβγ | a | 0 …" at bounding box center [224, 180] width 199 height 69
click at [159, 211] on span "abc" at bounding box center [155, 209] width 8 height 8
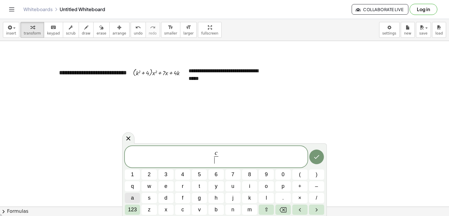
click at [133, 197] on span "a" at bounding box center [132, 198] width 3 height 8
click at [311, 152] on button "Done" at bounding box center [316, 156] width 15 height 15
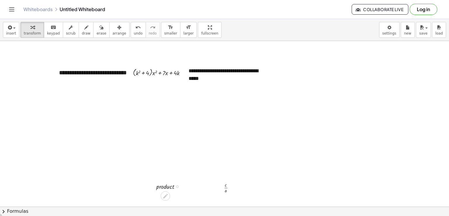
click at [172, 184] on div at bounding box center [170, 186] width 34 height 10
click at [113, 34] on span "arrange" at bounding box center [119, 33] width 14 height 4
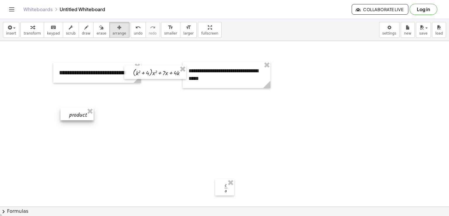
drag, startPoint x: 160, startPoint y: 187, endPoint x: 73, endPoint y: 115, distance: 113.1
click at [73, 115] on div at bounding box center [76, 113] width 33 height 13
drag, startPoint x: 223, startPoint y: 188, endPoint x: 106, endPoint y: 115, distance: 138.0
click at [106, 115] on div at bounding box center [107, 114] width 19 height 16
click at [30, 29] on icon "button" at bounding box center [32, 27] width 4 height 7
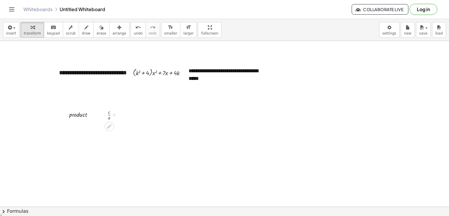
click at [110, 116] on div at bounding box center [114, 113] width 20 height 13
click at [78, 114] on div at bounding box center [83, 114] width 34 height 10
click at [117, 30] on button "arrange" at bounding box center [119, 30] width 20 height 16
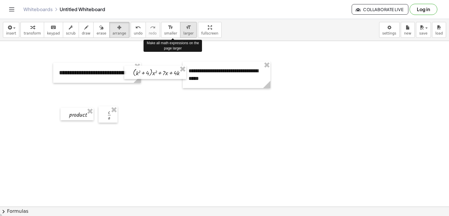
click at [185, 28] on icon "format_size" at bounding box center [188, 27] width 6 height 7
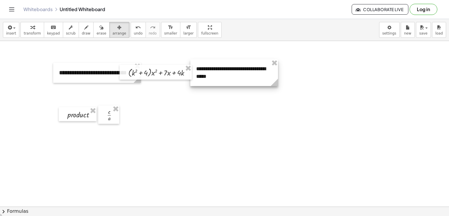
drag, startPoint x: 207, startPoint y: 70, endPoint x: 215, endPoint y: 66, distance: 8.8
click at [215, 66] on div at bounding box center [234, 72] width 88 height 27
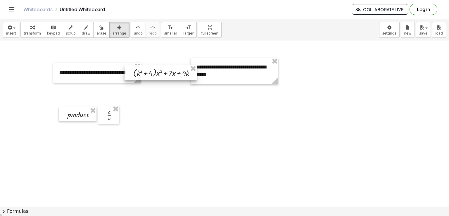
drag, startPoint x: 161, startPoint y: 75, endPoint x: 167, endPoint y: 75, distance: 6.1
click at [167, 75] on div at bounding box center [160, 72] width 72 height 15
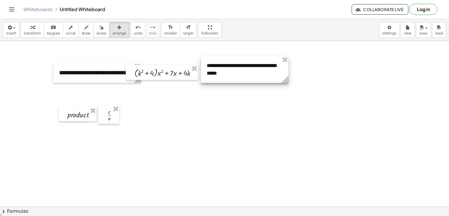
drag, startPoint x: 213, startPoint y: 74, endPoint x: 224, endPoint y: 72, distance: 11.2
click at [224, 72] on div at bounding box center [245, 69] width 88 height 27
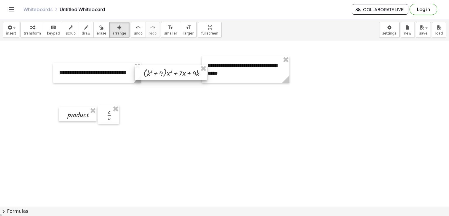
drag, startPoint x: 181, startPoint y: 76, endPoint x: 189, endPoint y: 76, distance: 8.5
click at [189, 76] on div at bounding box center [171, 72] width 72 height 15
click at [183, 32] on span "larger" at bounding box center [188, 33] width 10 height 4
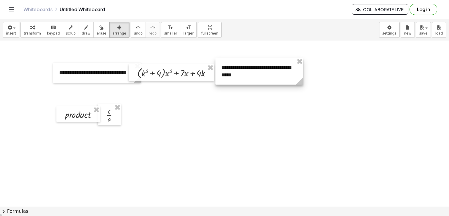
drag, startPoint x: 230, startPoint y: 71, endPoint x: 243, endPoint y: 74, distance: 14.0
click at [243, 74] on div at bounding box center [259, 71] width 88 height 27
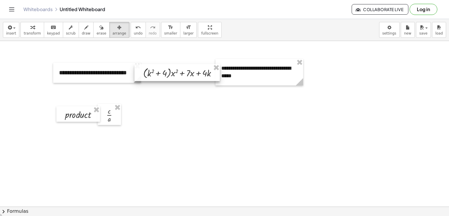
drag, startPoint x: 195, startPoint y: 72, endPoint x: 200, endPoint y: 72, distance: 5.8
click at [200, 72] on div at bounding box center [176, 72] width 85 height 17
click at [27, 31] on span "transform" at bounding box center [32, 33] width 17 height 4
